Goal: Find specific page/section: Find specific page/section

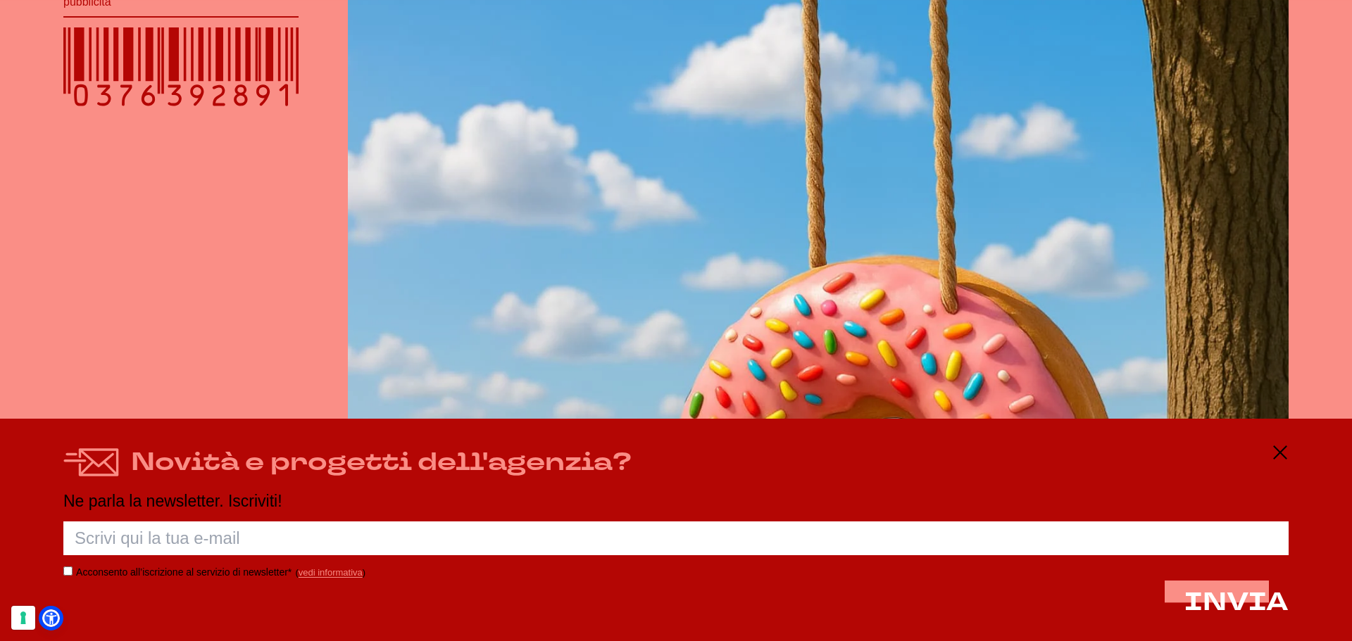
scroll to position [493, 0]
click at [1278, 454] on icon at bounding box center [1280, 452] width 17 height 17
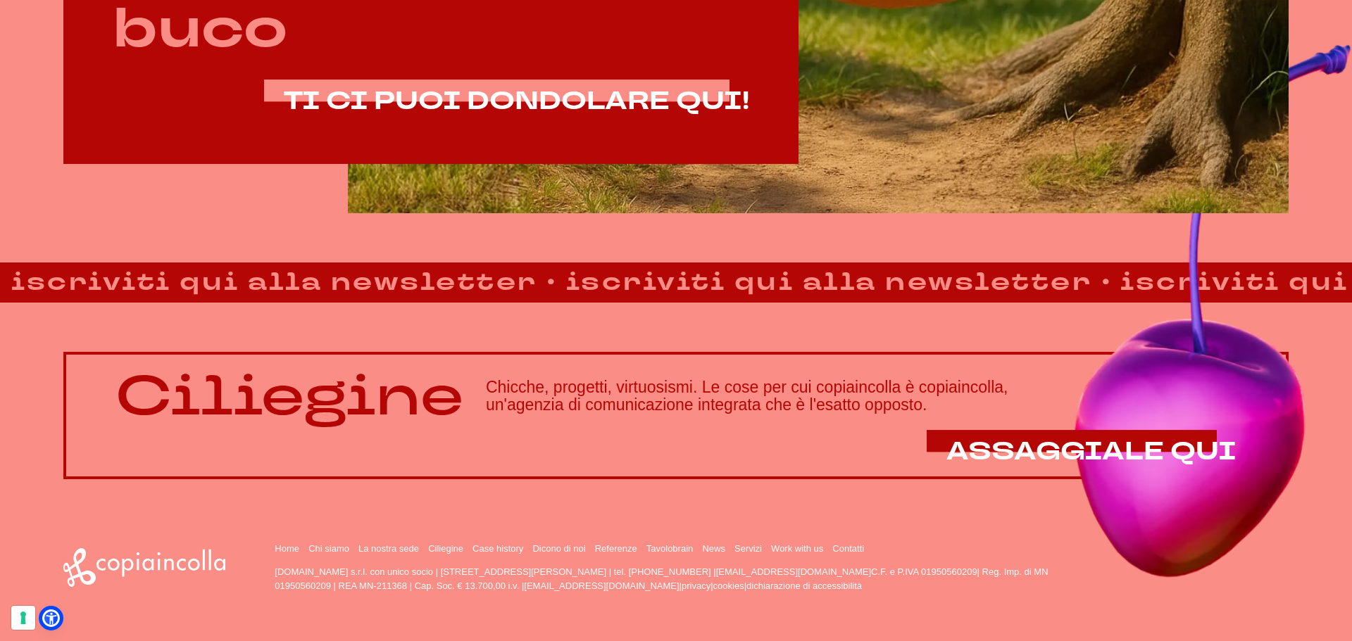
scroll to position [1207, 0]
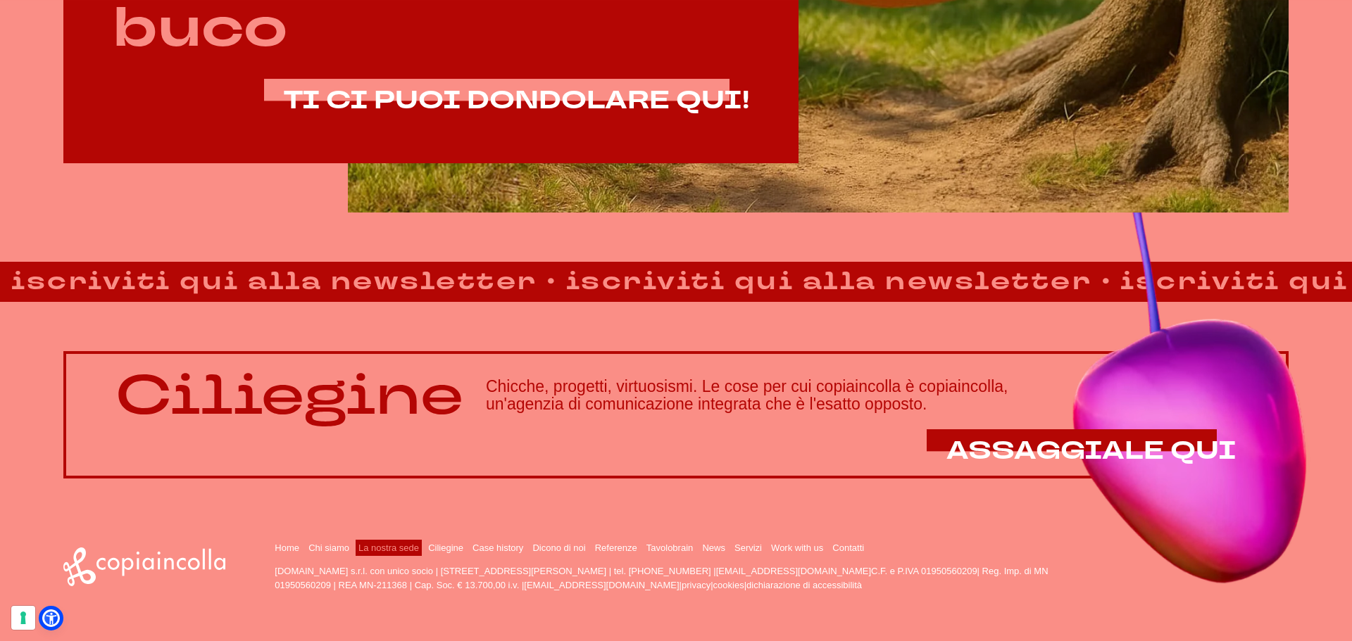
click at [377, 547] on link "La nostra sede" at bounding box center [388, 548] width 61 height 11
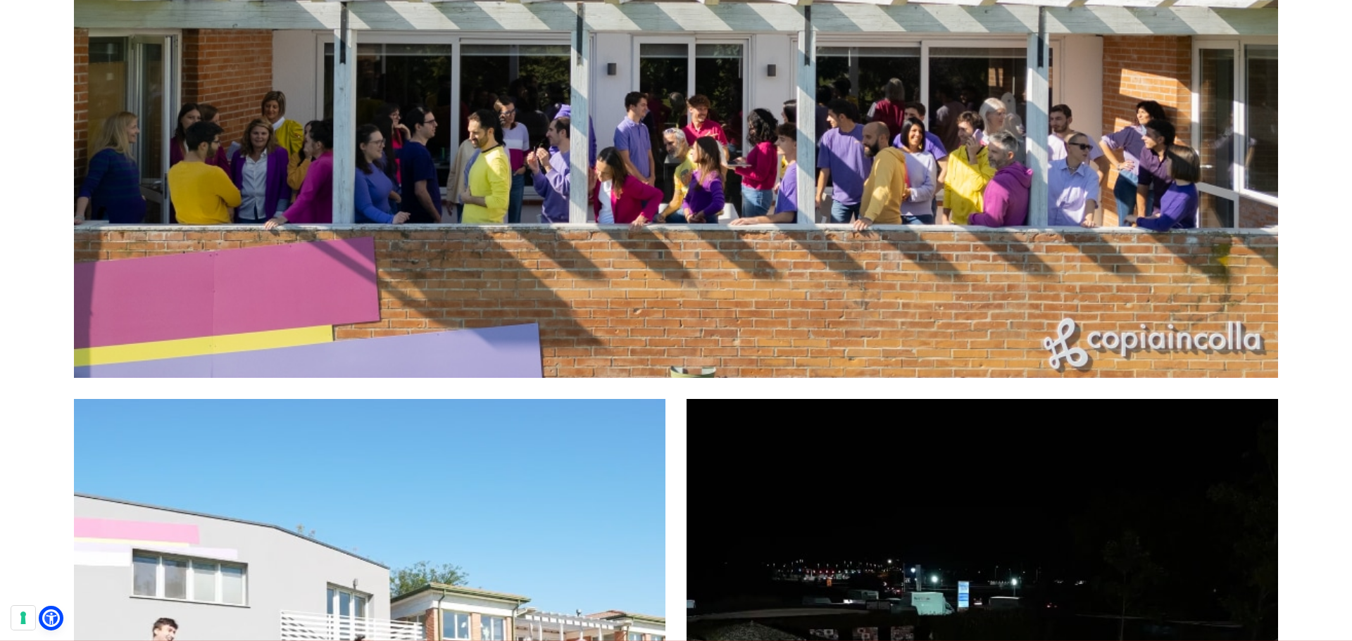
scroll to position [1267, 0]
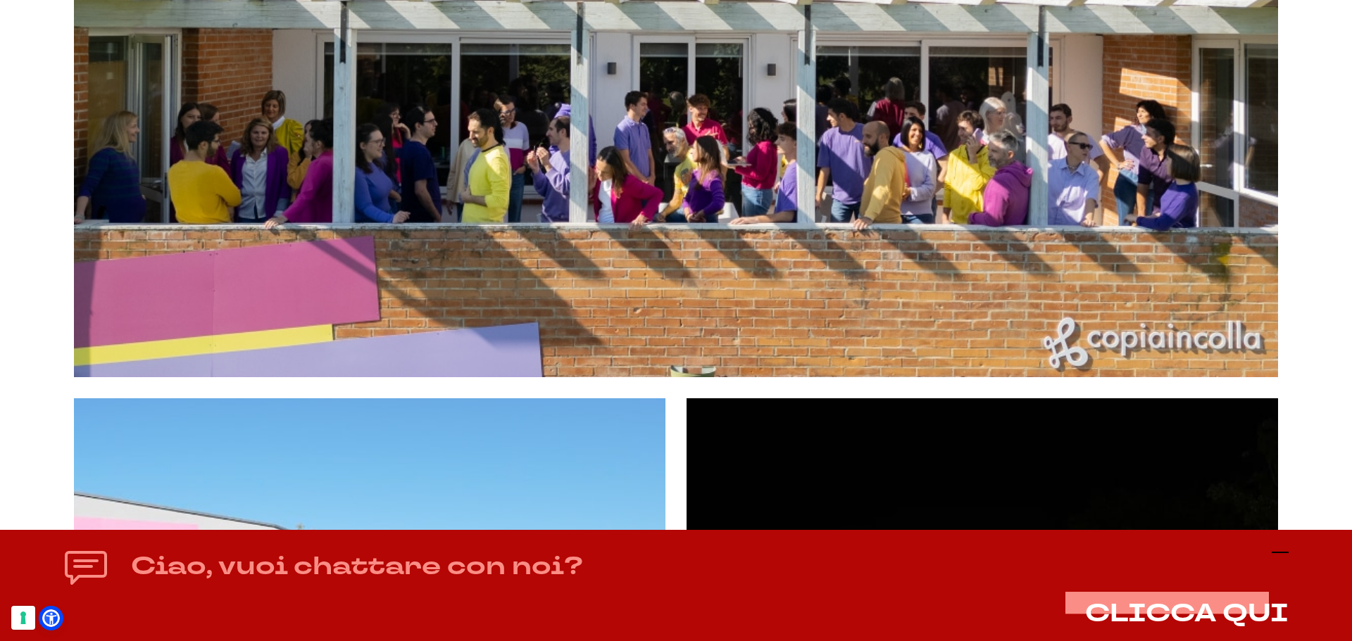
click at [1283, 553] on line at bounding box center [1280, 553] width 17 height 0
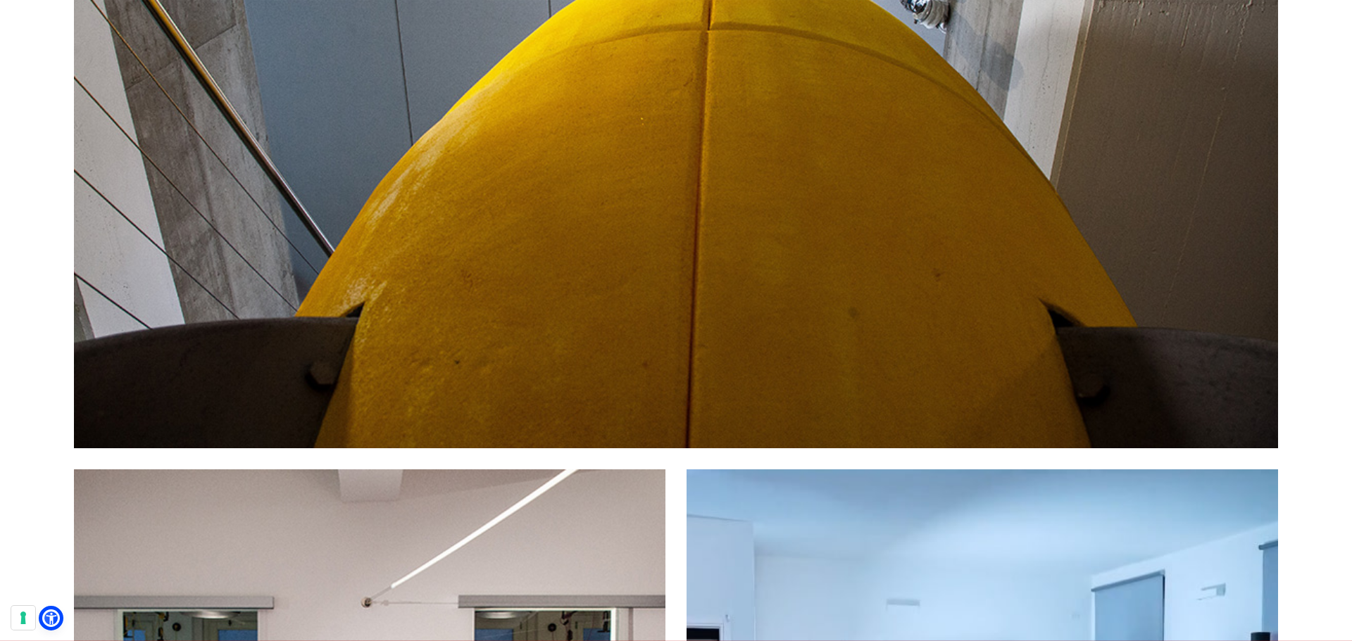
scroll to position [5140, 0]
